Goal: Information Seeking & Learning: Check status

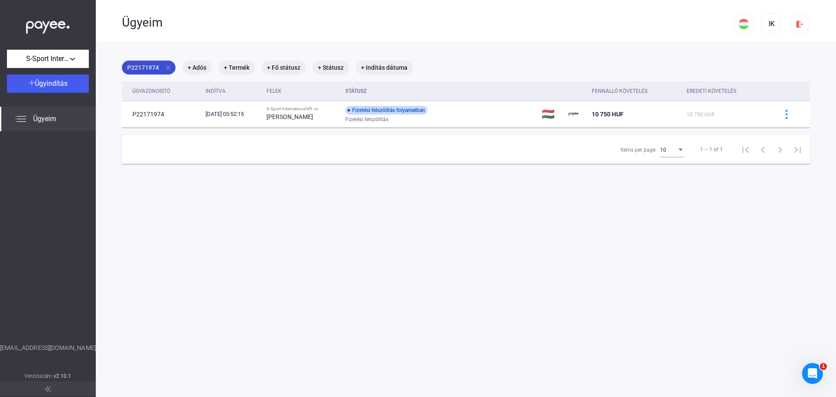
click at [169, 70] on mat-icon "close" at bounding box center [168, 68] width 8 height 8
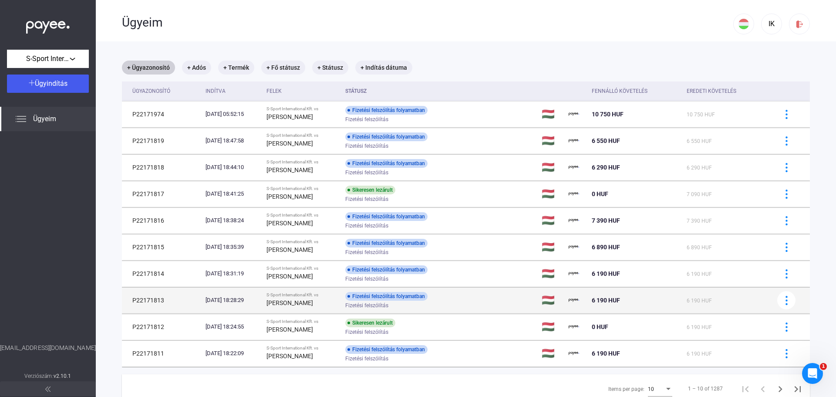
scroll to position [41, 0]
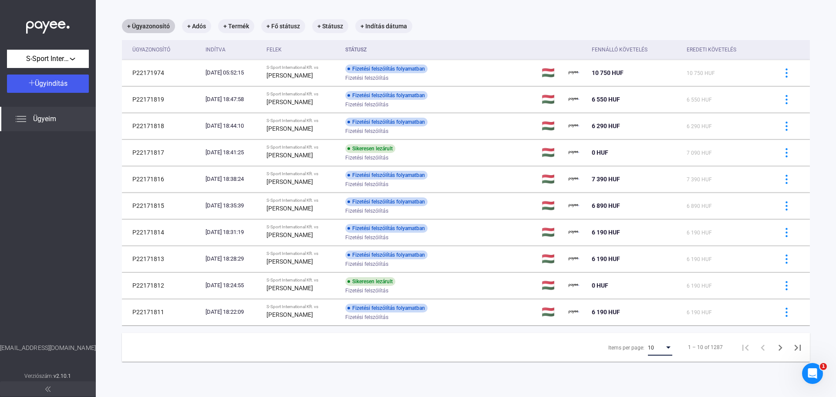
click at [665, 350] on div "Items per page:" at bounding box center [669, 347] width 8 height 7
click at [658, 365] on span "25" at bounding box center [654, 363] width 24 height 10
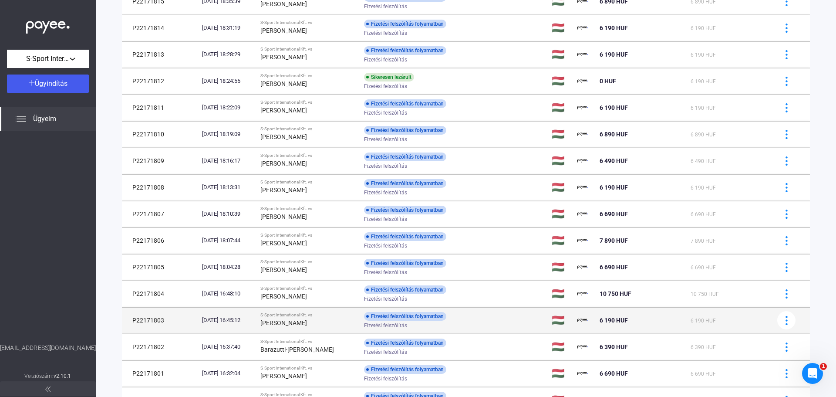
scroll to position [303, 0]
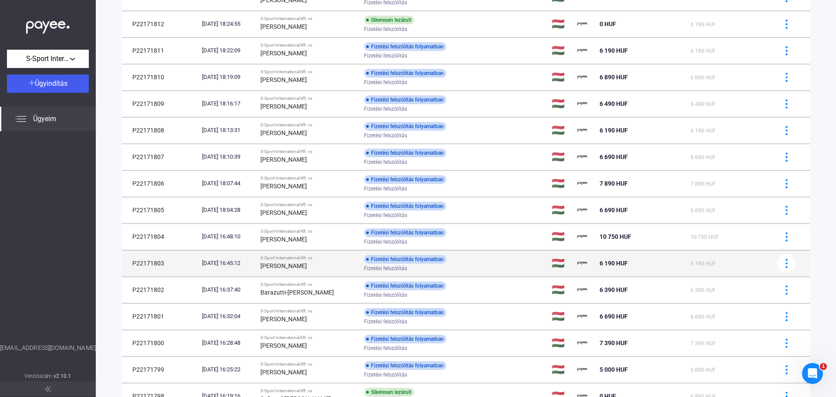
click at [333, 265] on div "[PERSON_NAME]" at bounding box center [308, 265] width 97 height 10
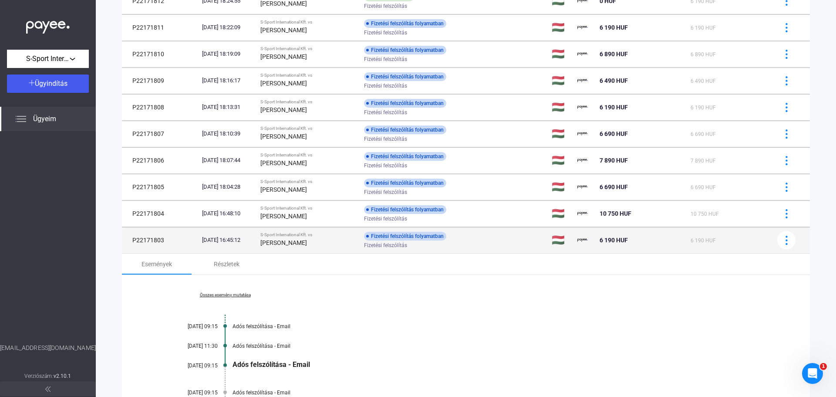
scroll to position [346, 0]
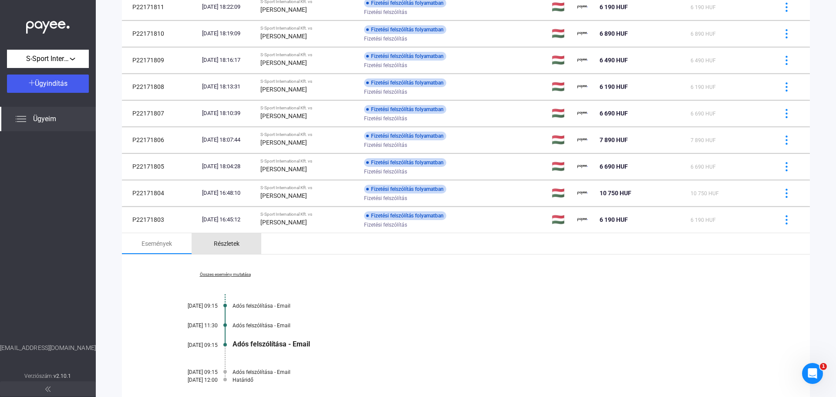
click at [227, 244] on div "Részletek" at bounding box center [227, 243] width 26 height 10
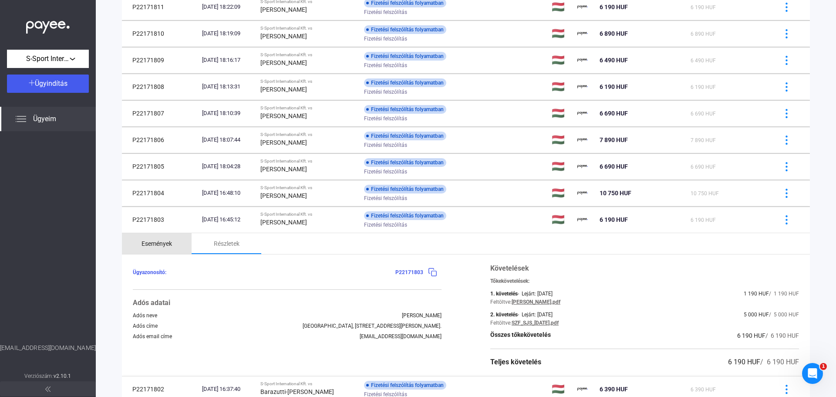
click at [165, 246] on div "Események" at bounding box center [157, 243] width 30 height 10
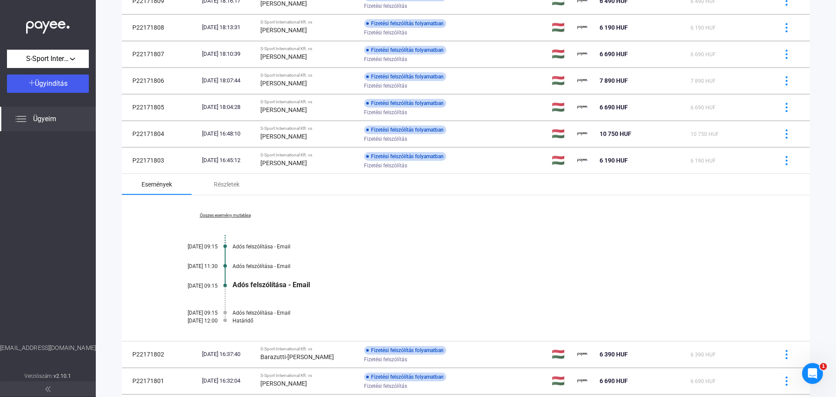
scroll to position [390, 0]
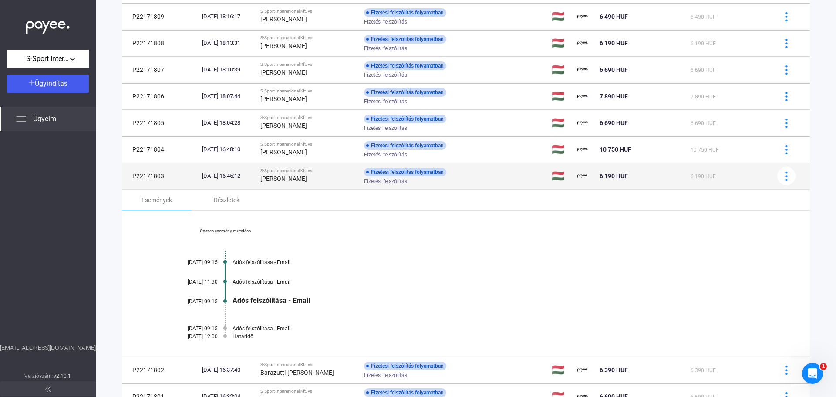
click at [149, 176] on td "P22171803" at bounding box center [160, 176] width 77 height 26
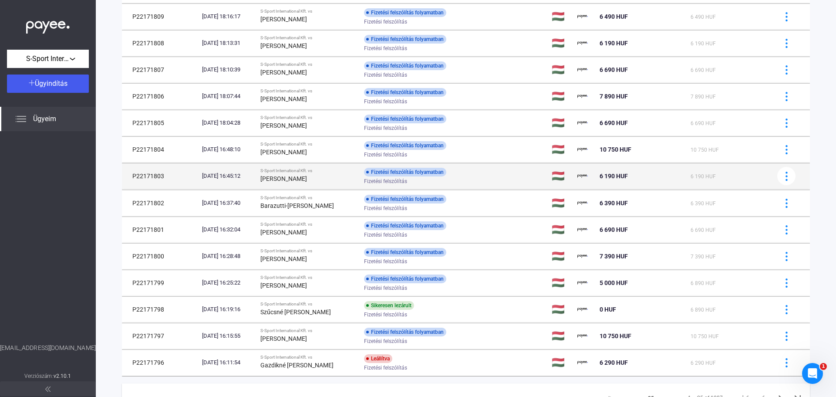
click at [149, 176] on td "P22171803" at bounding box center [160, 176] width 77 height 26
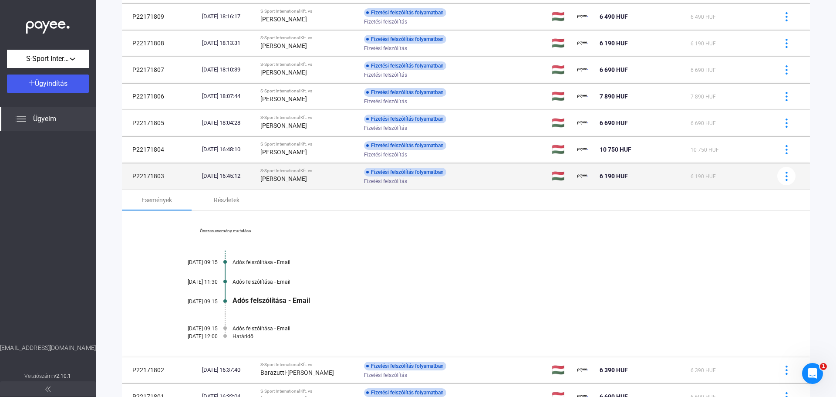
copy td "P22171803"
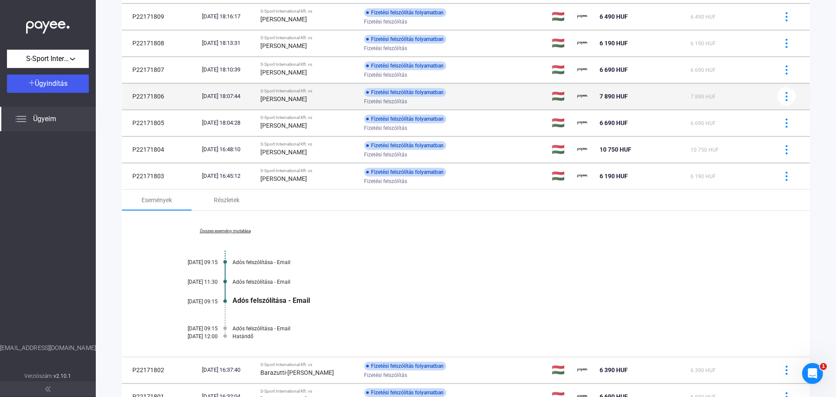
click at [315, 184] on td "S-Sport International Kft. vs [PERSON_NAME]" at bounding box center [309, 176] width 104 height 26
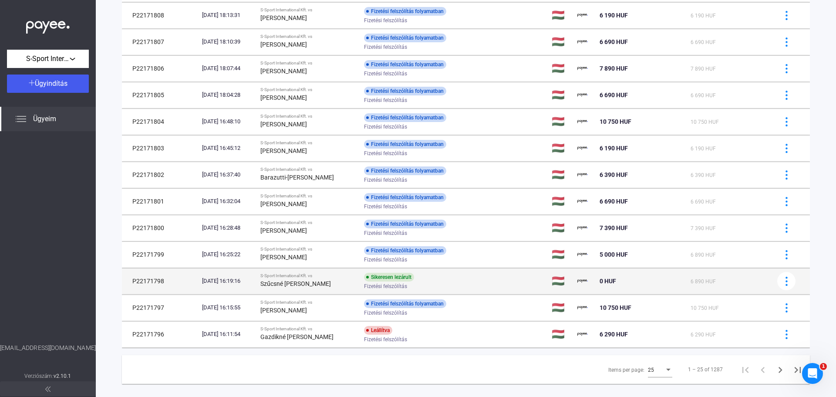
scroll to position [431, 0]
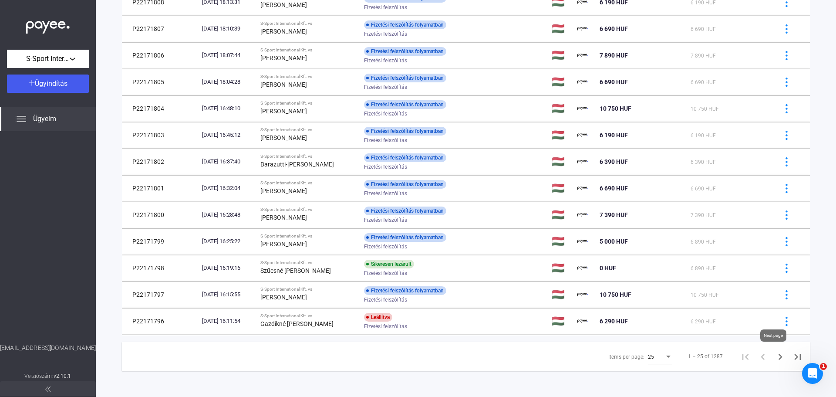
click at [774, 358] on icon "Next page" at bounding box center [780, 357] width 12 height 12
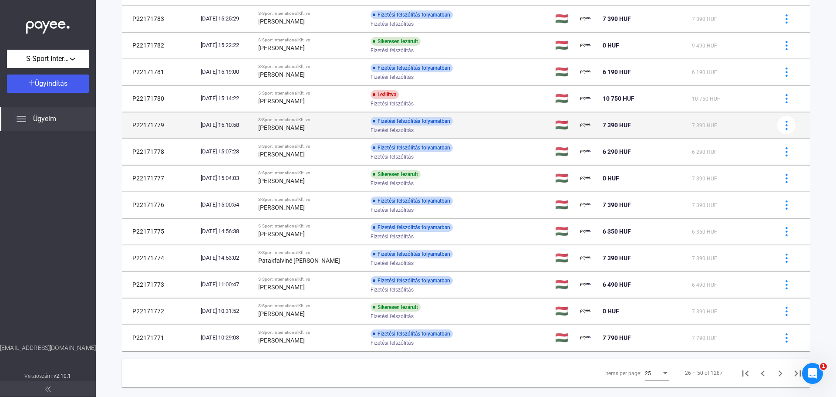
scroll to position [431, 0]
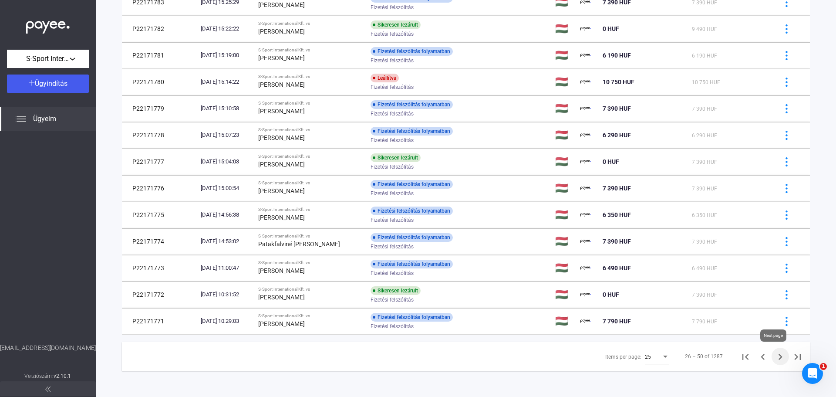
click at [774, 355] on icon "Next page" at bounding box center [780, 357] width 12 height 12
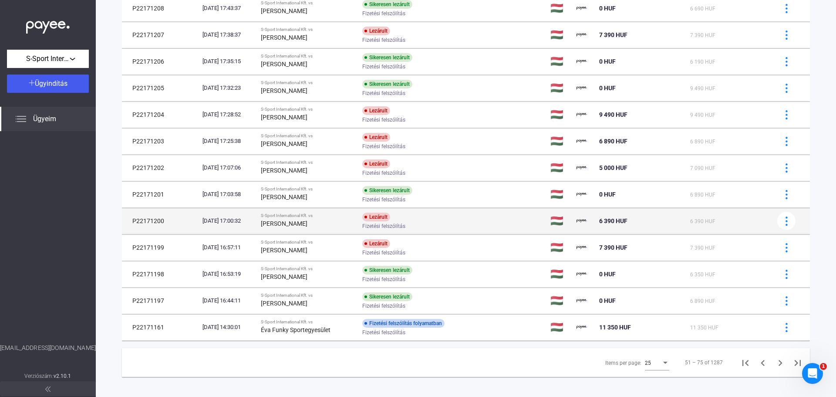
scroll to position [431, 0]
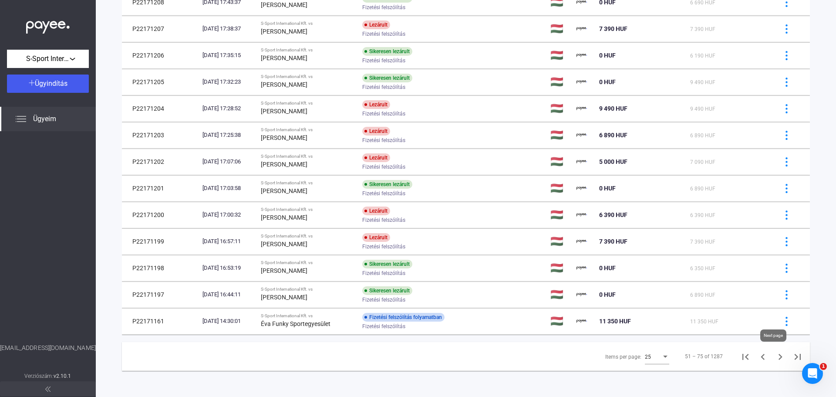
click at [779, 356] on icon "Next page" at bounding box center [781, 357] width 4 height 6
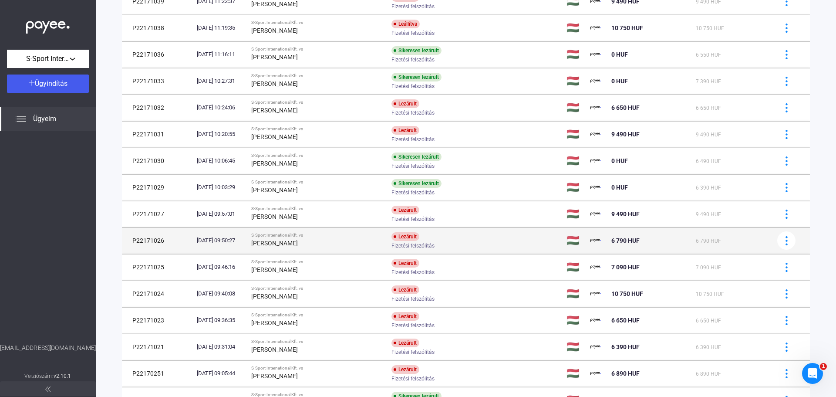
scroll to position [431, 0]
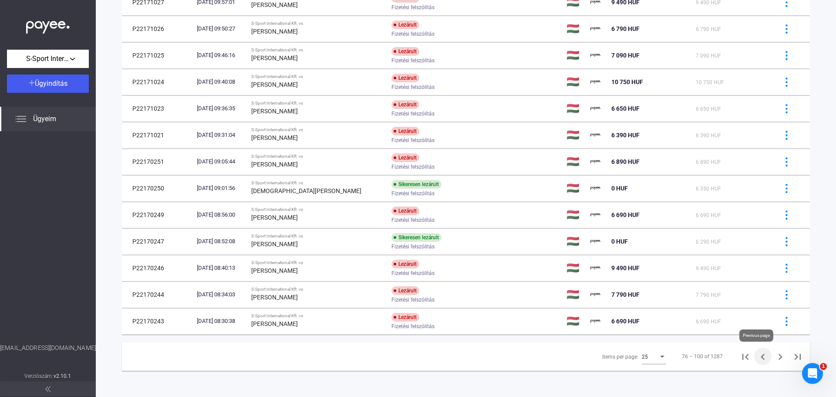
click at [757, 356] on icon "Previous page" at bounding box center [763, 357] width 12 height 12
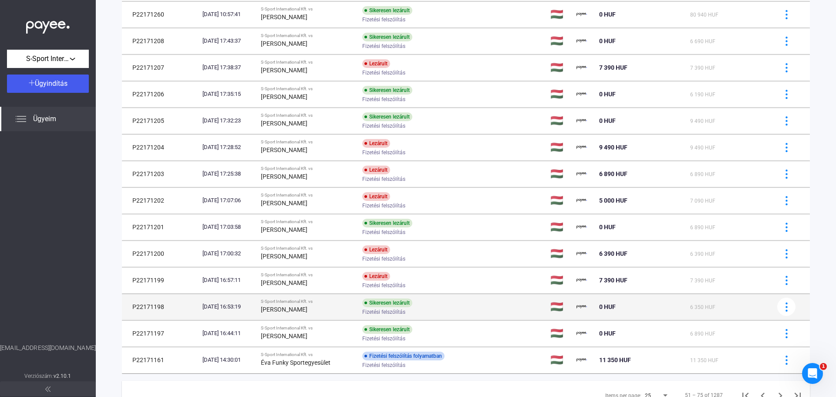
scroll to position [431, 0]
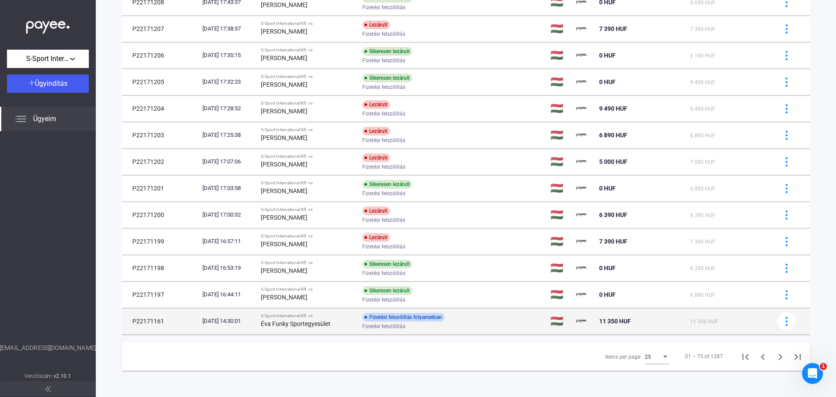
click at [223, 331] on td "[DATE] 14:30:01" at bounding box center [228, 321] width 58 height 26
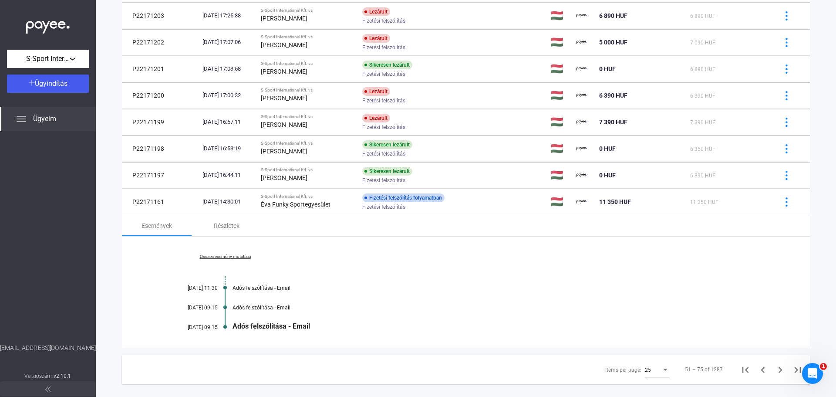
scroll to position [563, 0]
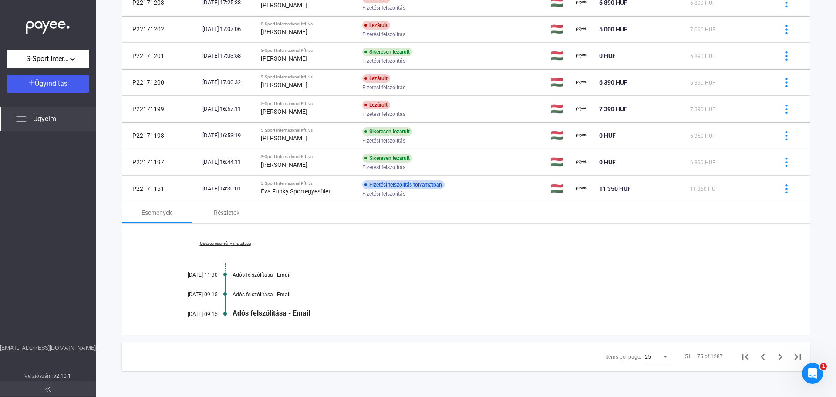
click at [241, 244] on link "Összes esemény mutatása" at bounding box center [225, 243] width 119 height 5
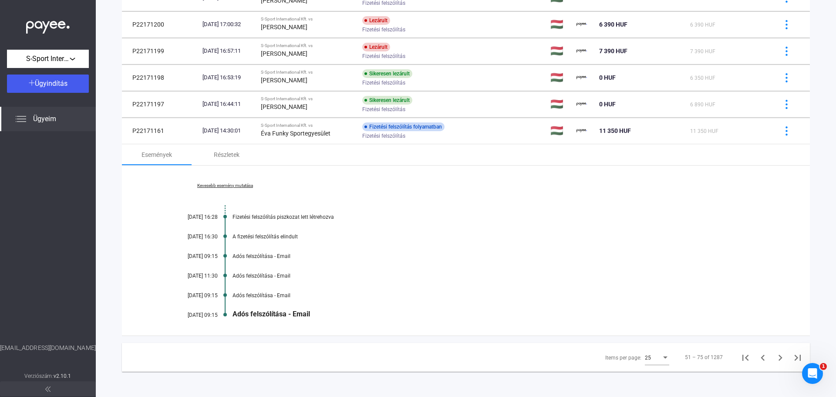
scroll to position [622, 0]
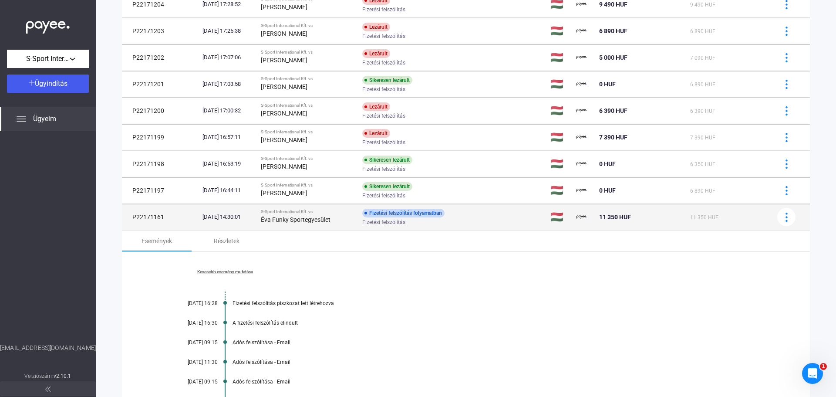
click at [232, 223] on td "[DATE] 14:30:01" at bounding box center [228, 217] width 58 height 26
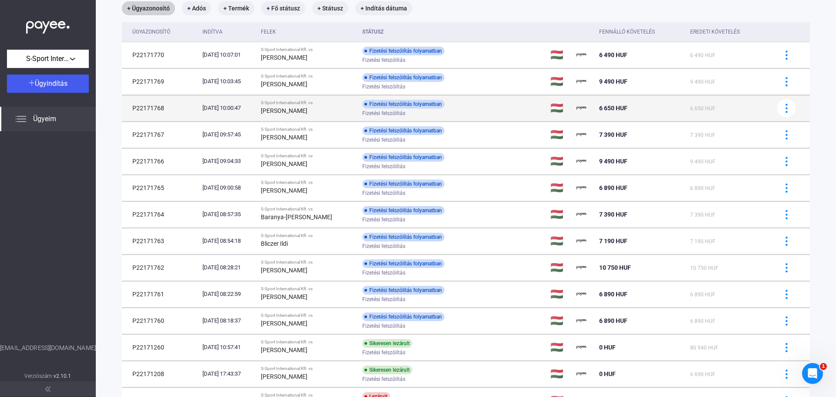
scroll to position [0, 0]
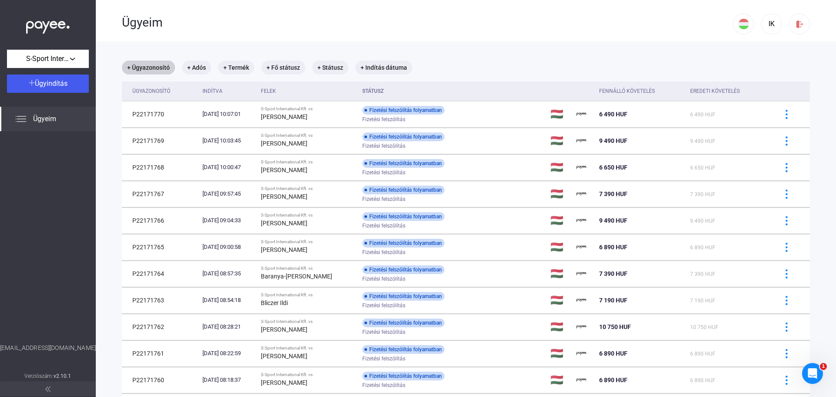
click at [50, 19] on img at bounding box center [48, 25] width 44 height 18
